Goal: Communication & Community: Ask a question

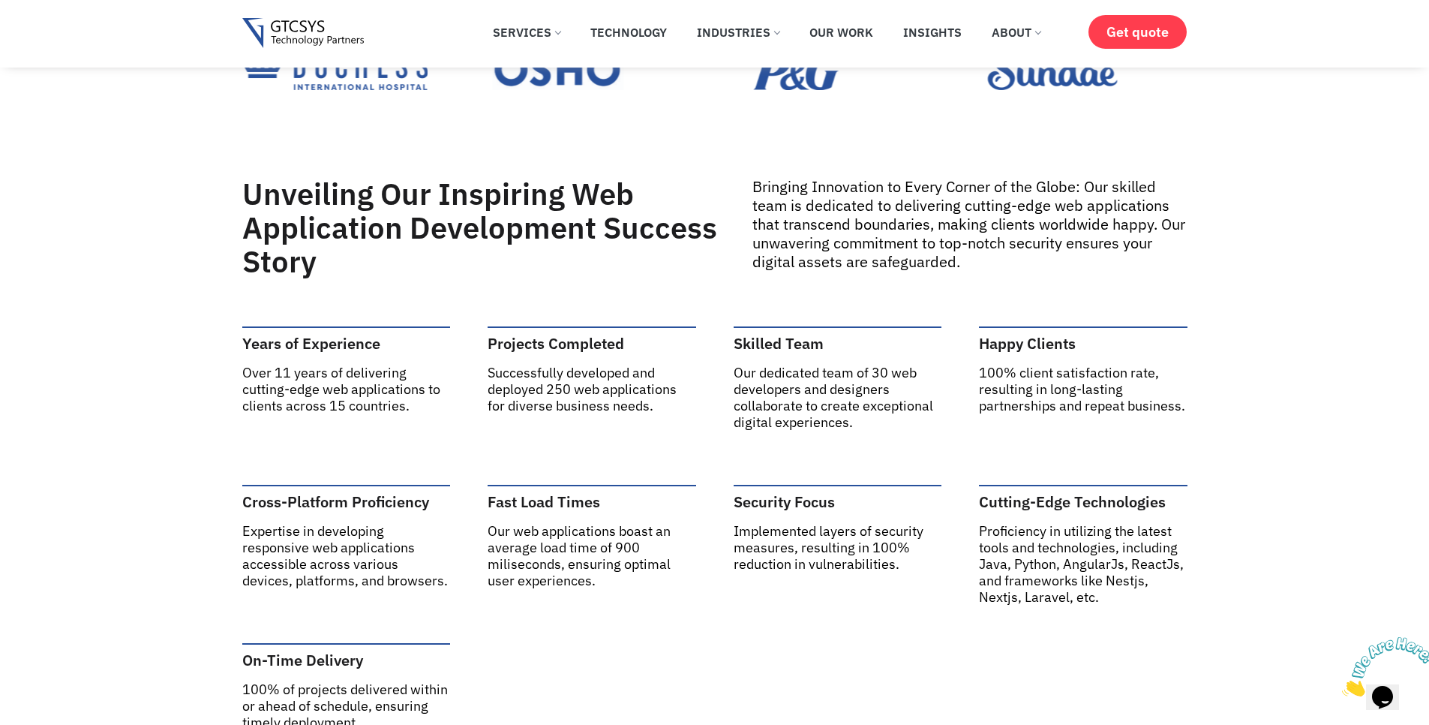
scroll to position [450, 0]
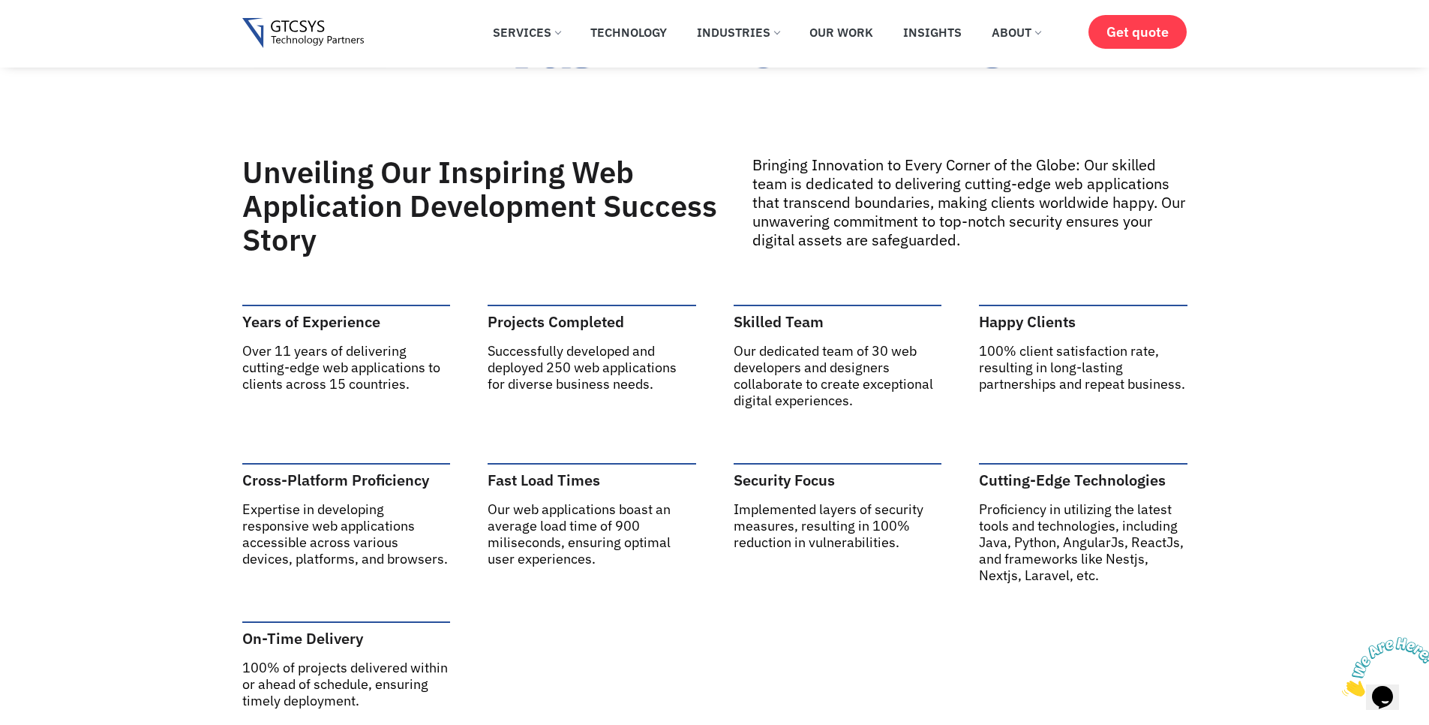
click at [1390, 683] on img at bounding box center [1388, 666] width 93 height 59
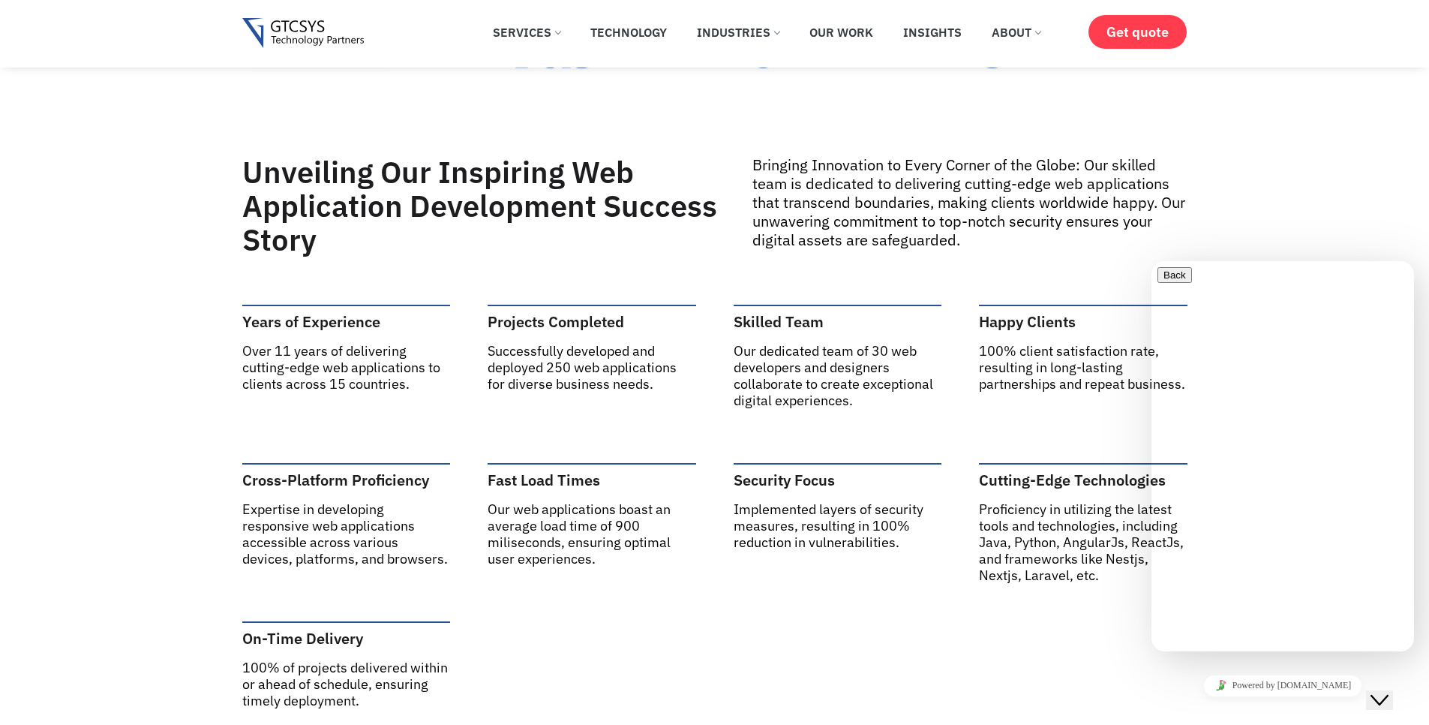
click at [1312, 685] on link "Powered by [DOMAIN_NAME]" at bounding box center [1284, 686] width 160 height 23
drag, startPoint x: 1259, startPoint y: 557, endPoint x: 1213, endPoint y: 495, distance: 77.3
click at [1183, 283] on button "Back" at bounding box center [1175, 275] width 35 height 16
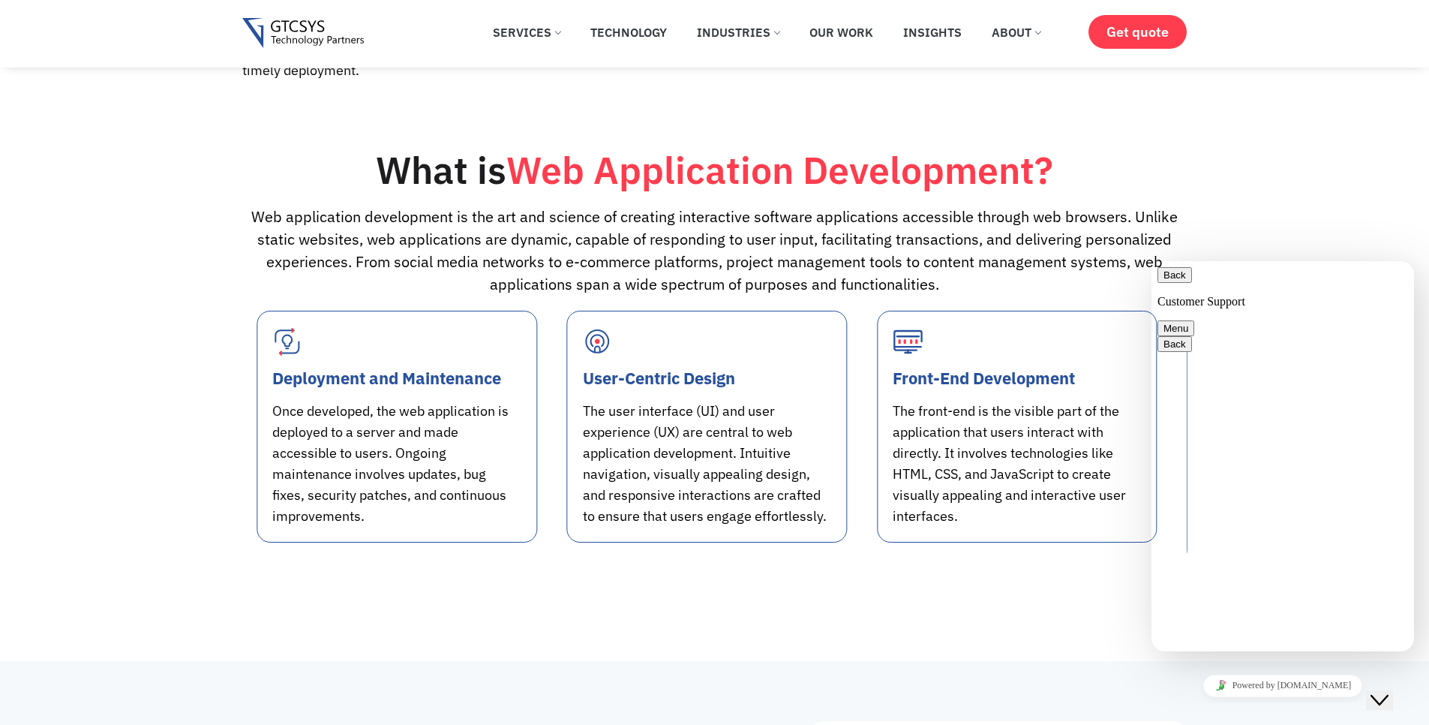
type textarea "hi"
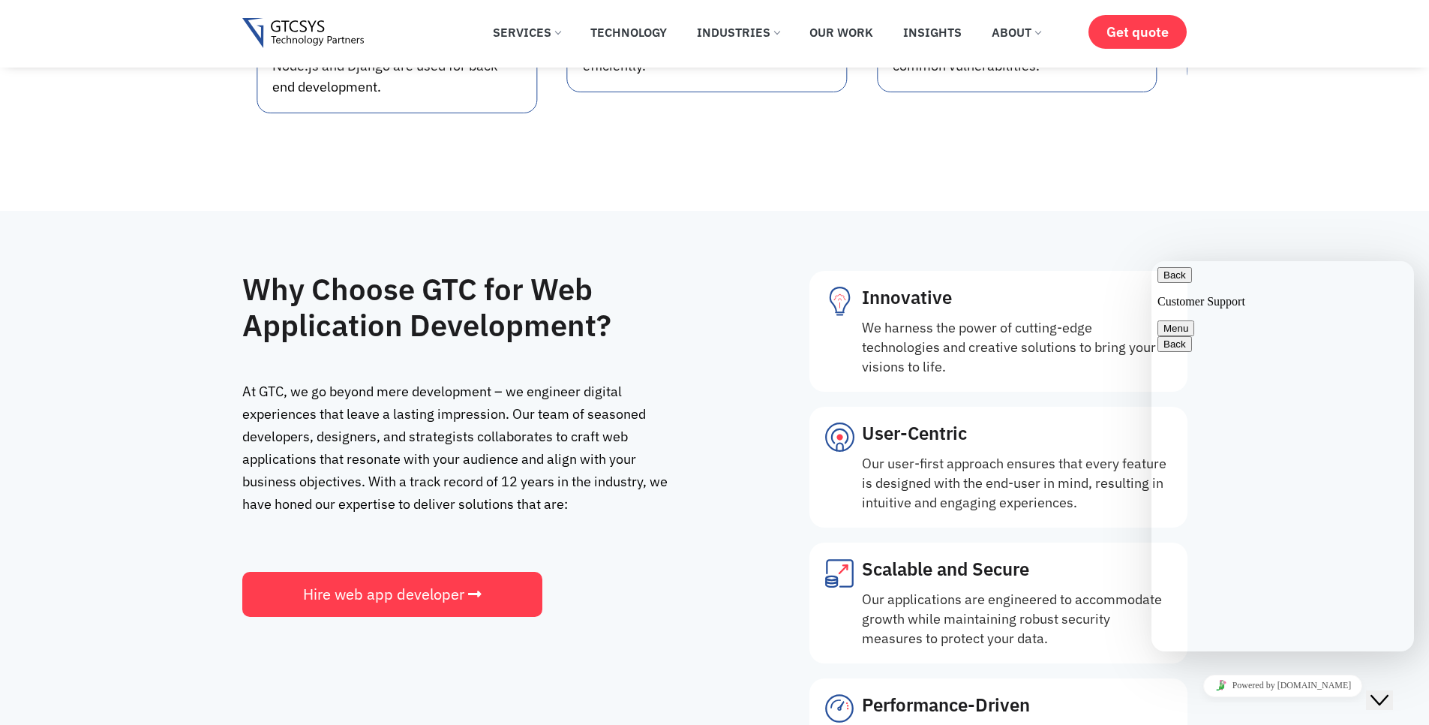
scroll to position [43, 0]
type textarea "hi"
